Goal: Book appointment/travel/reservation

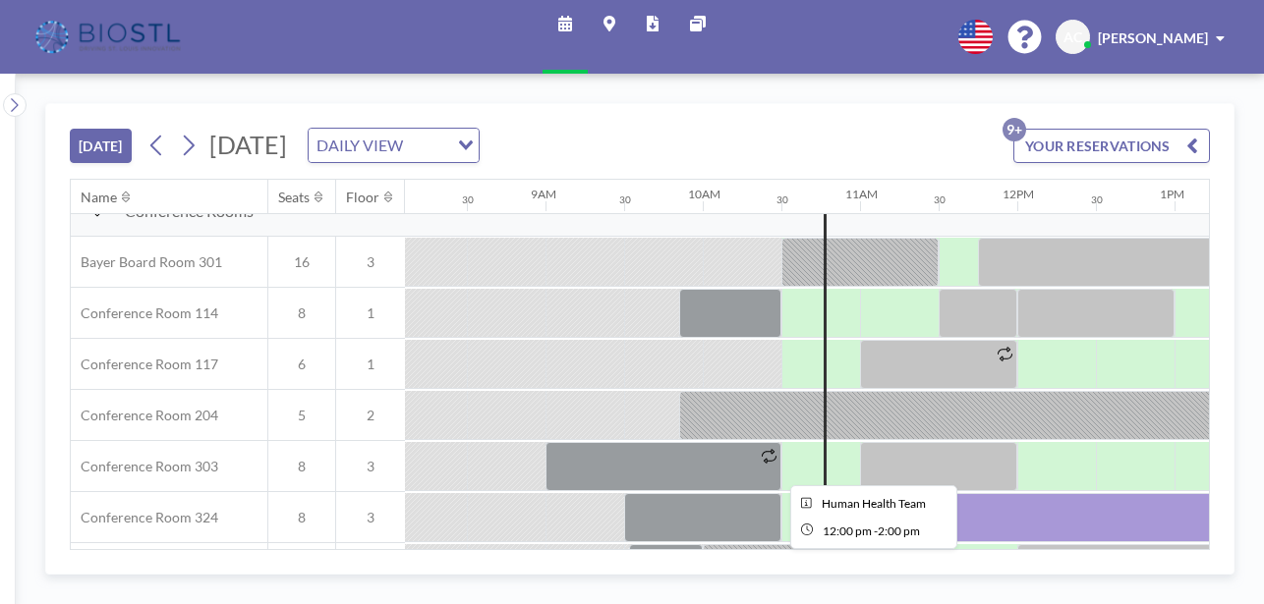
scroll to position [557, 1275]
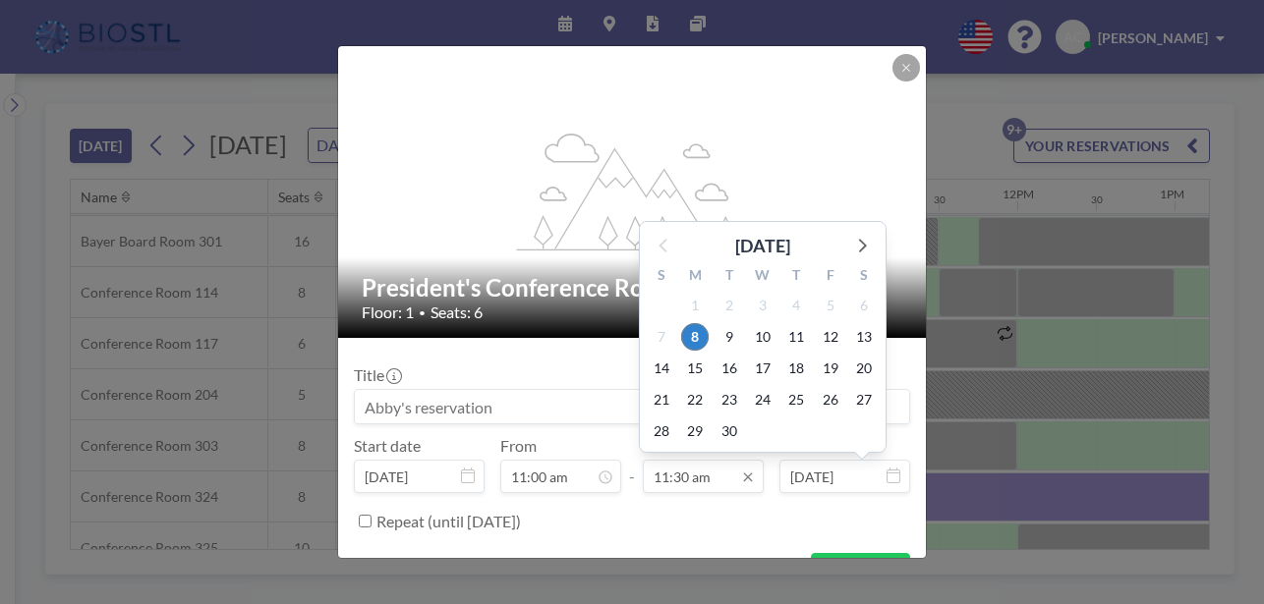
scroll to position [701, 0]
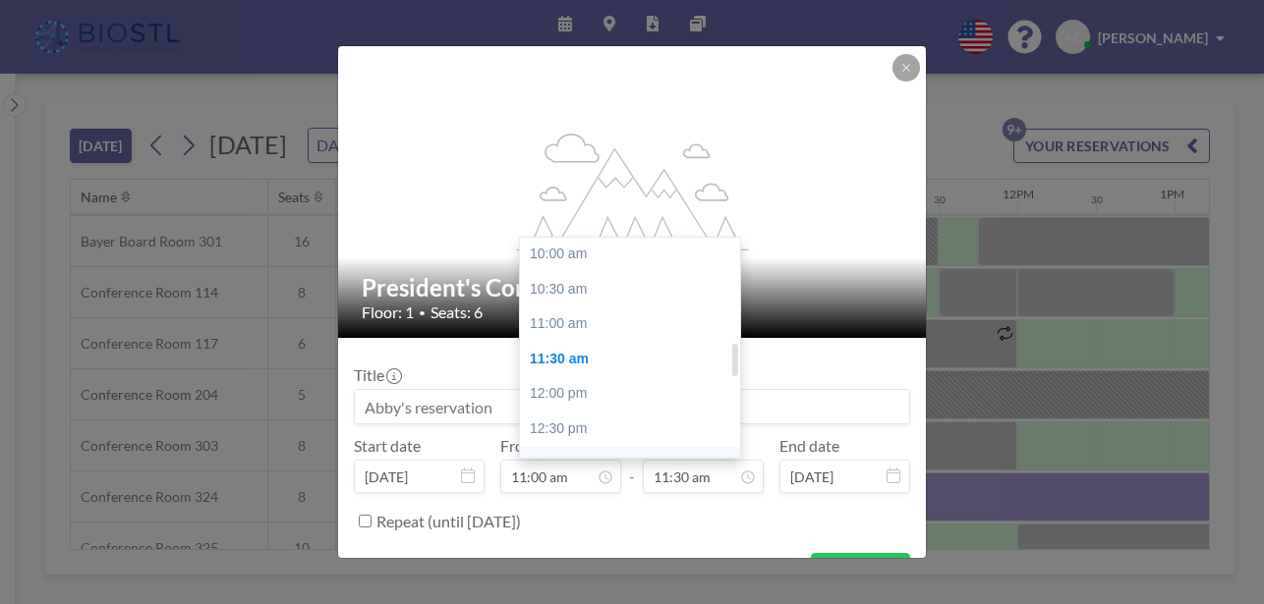
click at [601, 447] on div "01:00 pm" at bounding box center [630, 464] width 220 height 35
type input "01:00 pm"
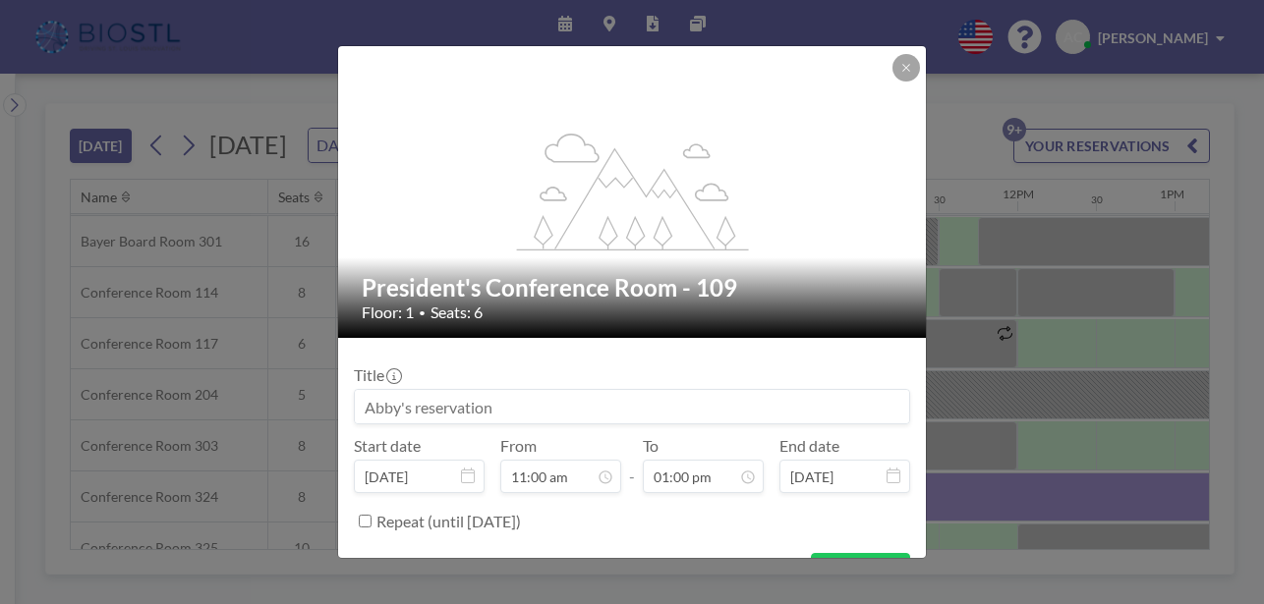
scroll to position [792, 0]
click at [646, 390] on input at bounding box center [632, 406] width 554 height 33
type input "A"
type input "SweetSpot reservation"
click at [821, 553] on button "BOOK NOW" at bounding box center [860, 570] width 99 height 34
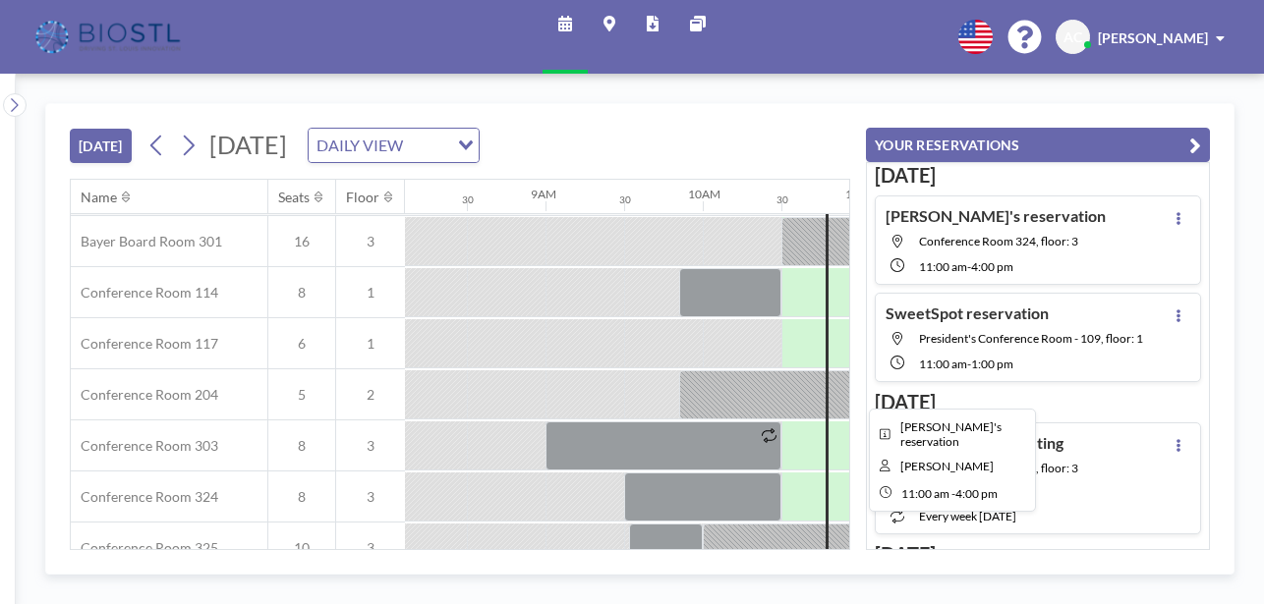
click at [860, 473] on div at bounding box center [1253, 497] width 786 height 49
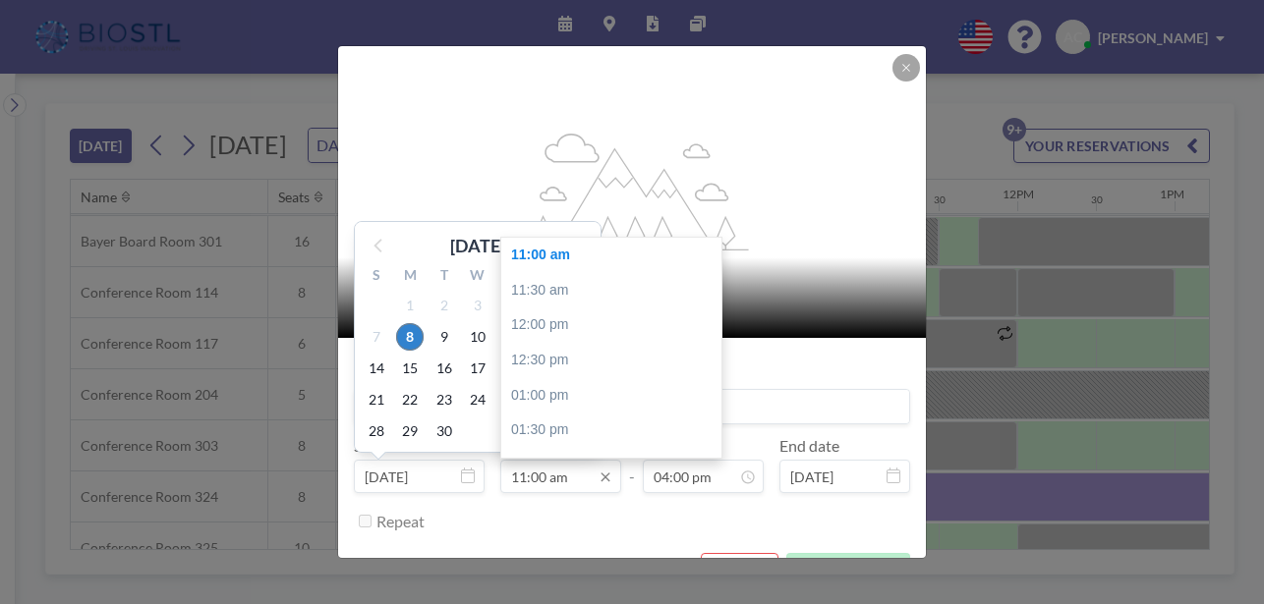
click at [575, 460] on input "11:00 am" at bounding box center [560, 476] width 121 height 33
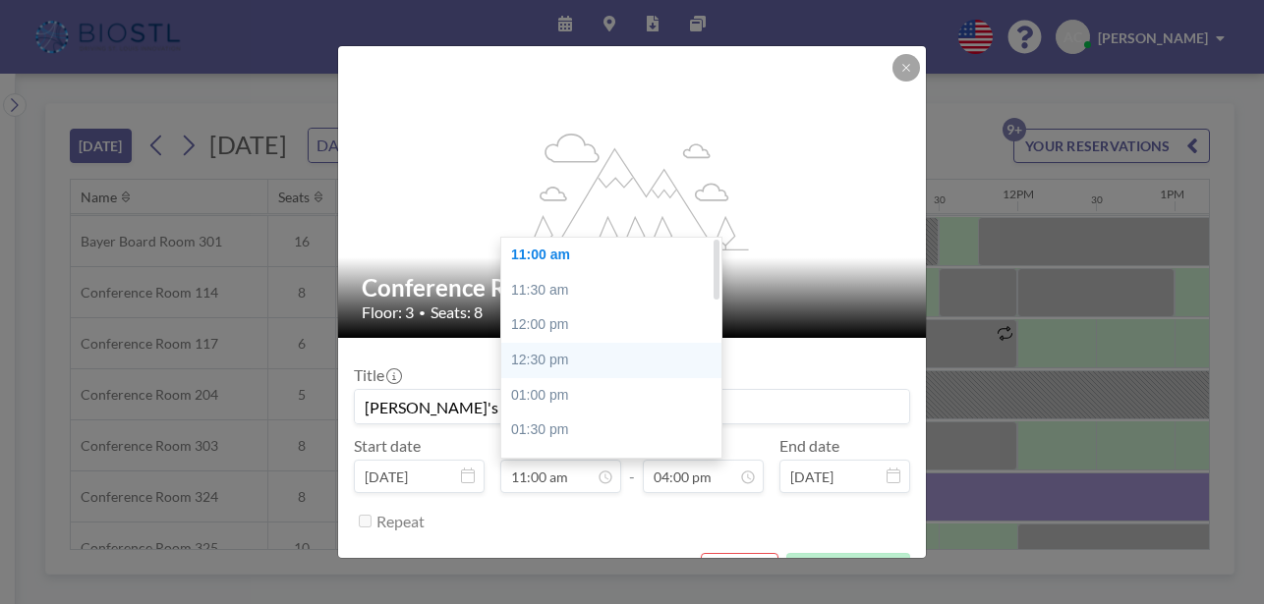
click at [613, 343] on div "12:30 pm" at bounding box center [611, 360] width 220 height 35
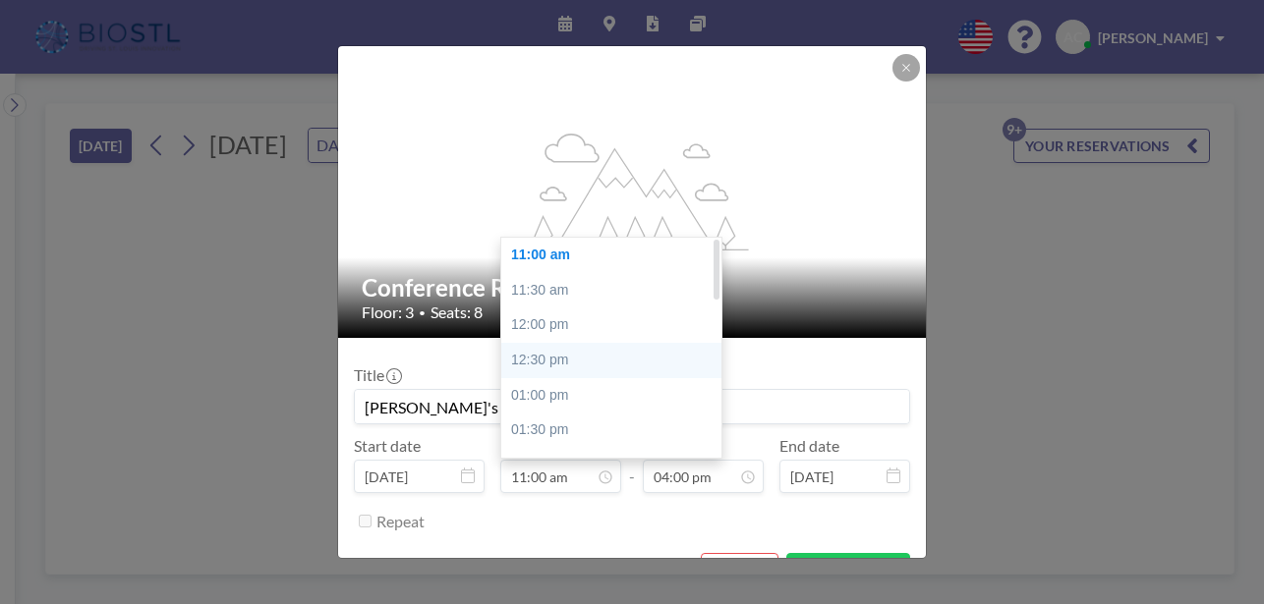
type input "12:30 pm"
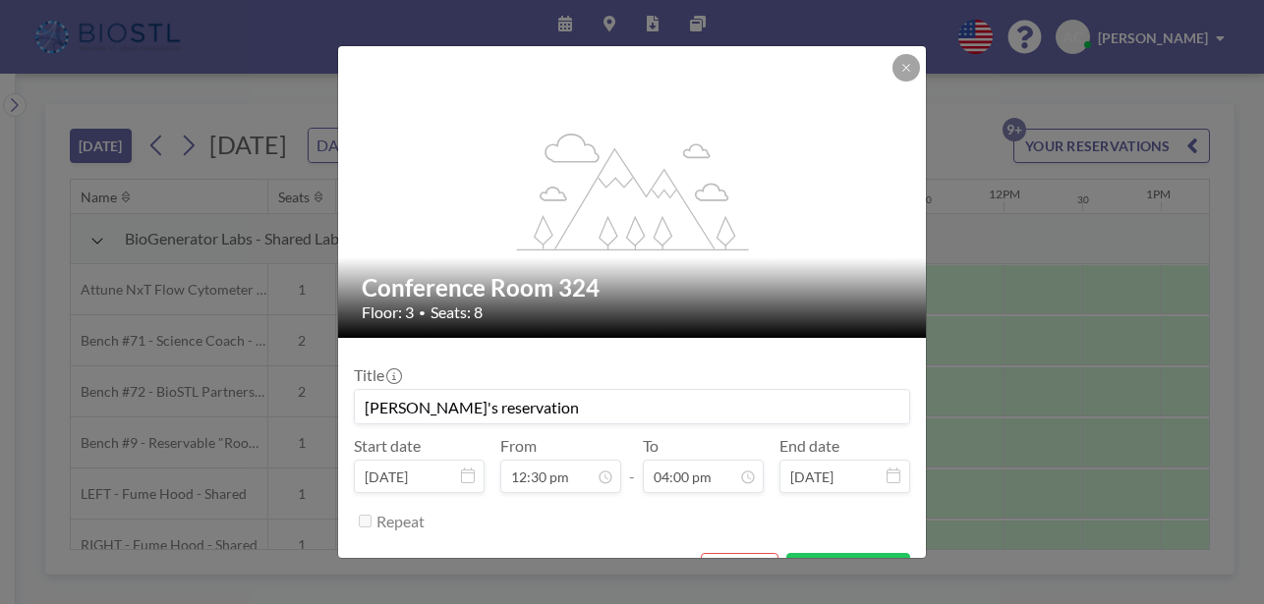
scroll to position [0, 1533]
click at [795, 553] on button "SAVE CHANGES" at bounding box center [848, 570] width 124 height 34
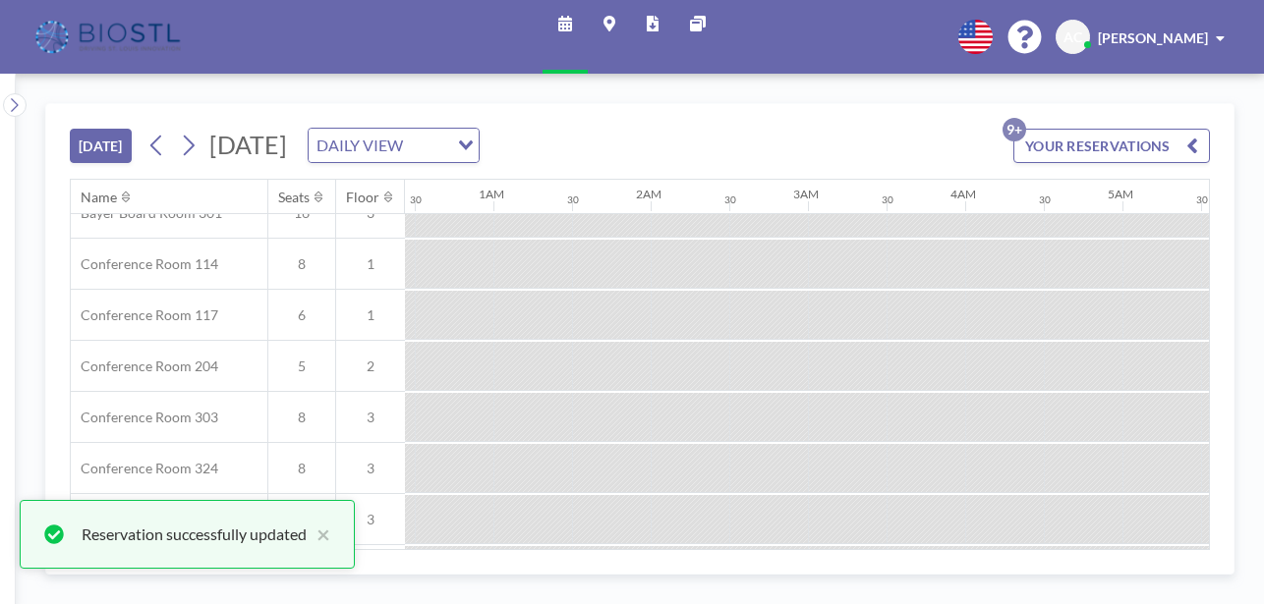
scroll to position [574, 67]
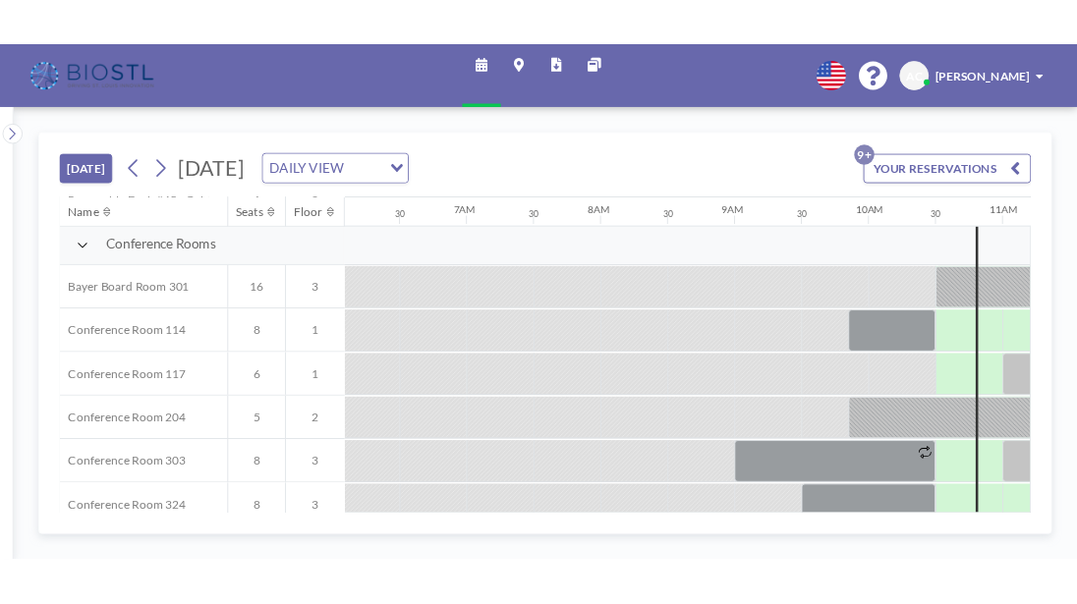
scroll to position [514, 1196]
